Goal: Task Accomplishment & Management: Manage account settings

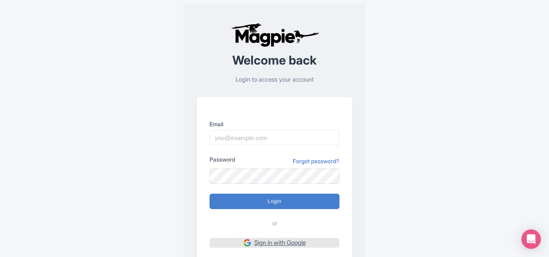
click at [260, 246] on link "Sign in with Google" at bounding box center [274, 243] width 130 height 10
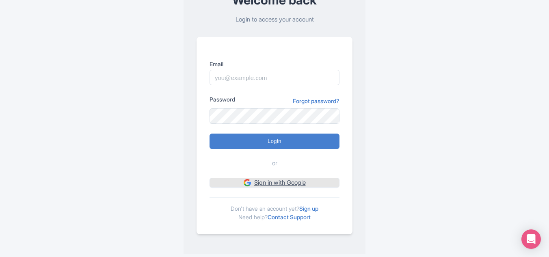
click at [287, 183] on link "Sign in with Google" at bounding box center [274, 183] width 130 height 10
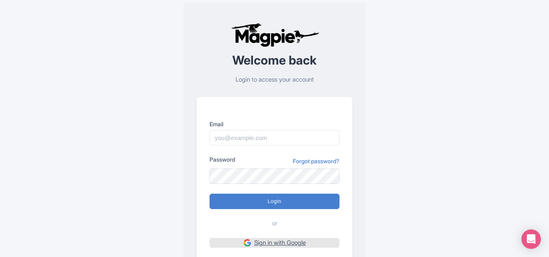
click at [270, 241] on link "Sign in with Google" at bounding box center [274, 243] width 130 height 10
